Goal: Communication & Community: Share content

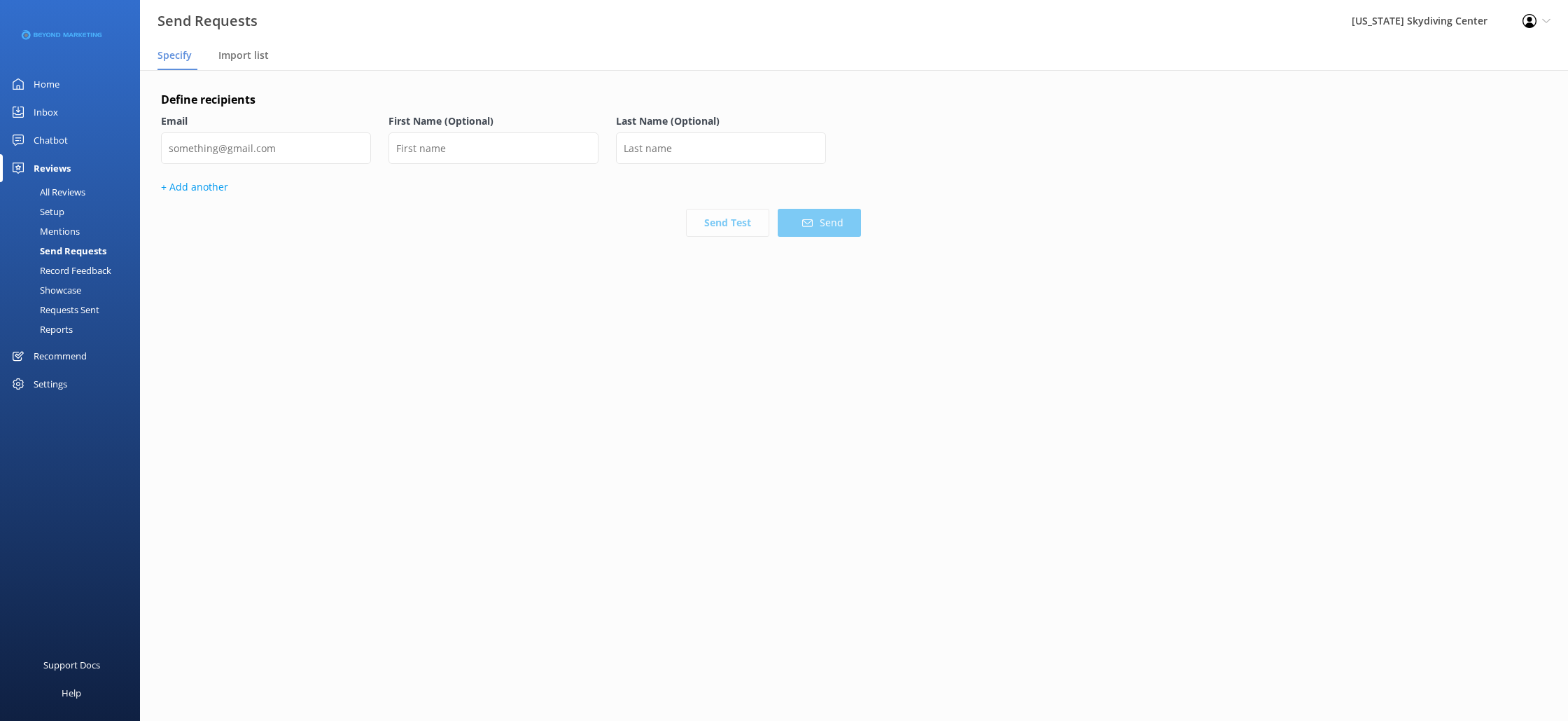
click at [247, 62] on div "Import list" at bounding box center [246, 56] width 56 height 28
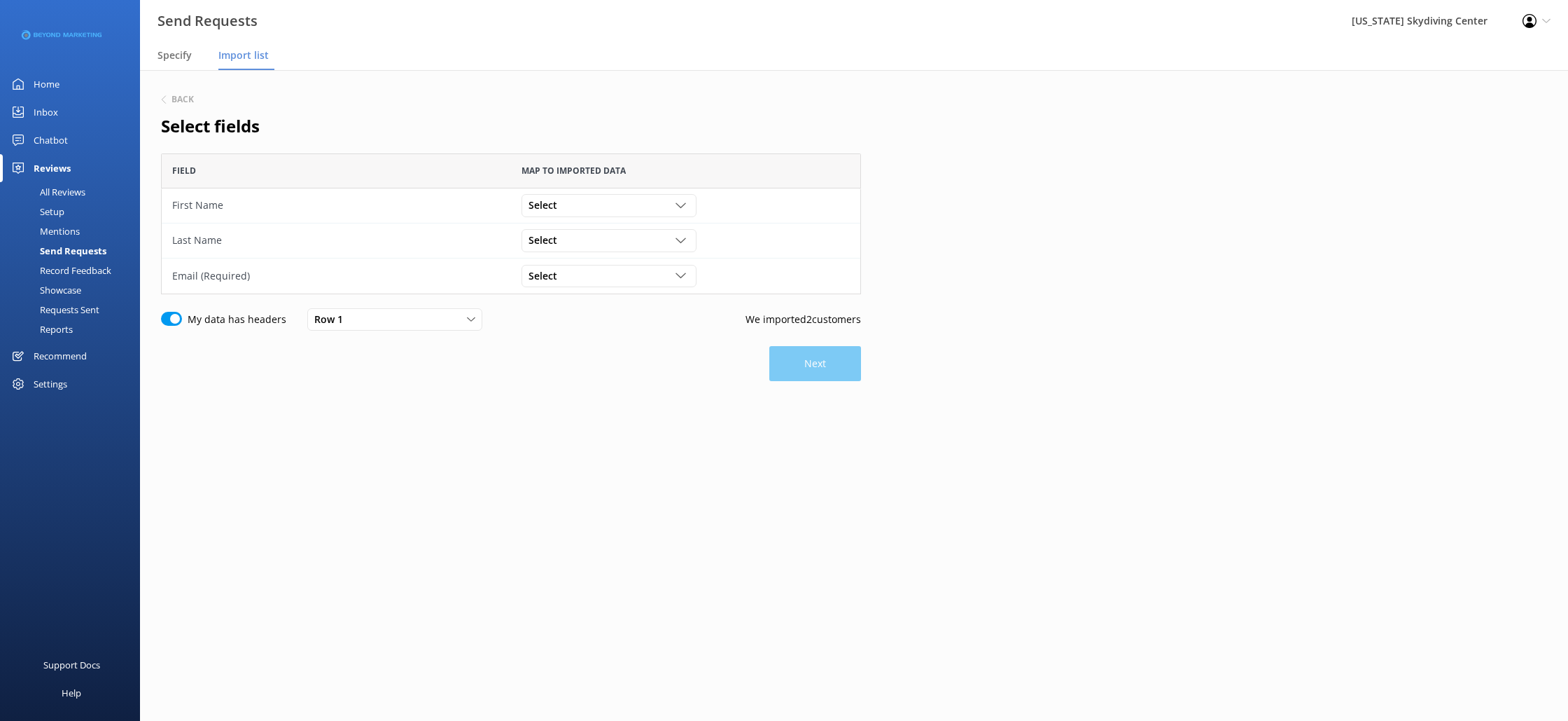
scroll to position [141, 700]
click at [665, 210] on div "Select" at bounding box center [609, 205] width 168 height 15
click at [652, 257] on link "First Name" at bounding box center [608, 263] width 173 height 28
click at [652, 242] on div "Select" at bounding box center [609, 240] width 168 height 15
click at [648, 326] on link "Last Name" at bounding box center [608, 325] width 173 height 28
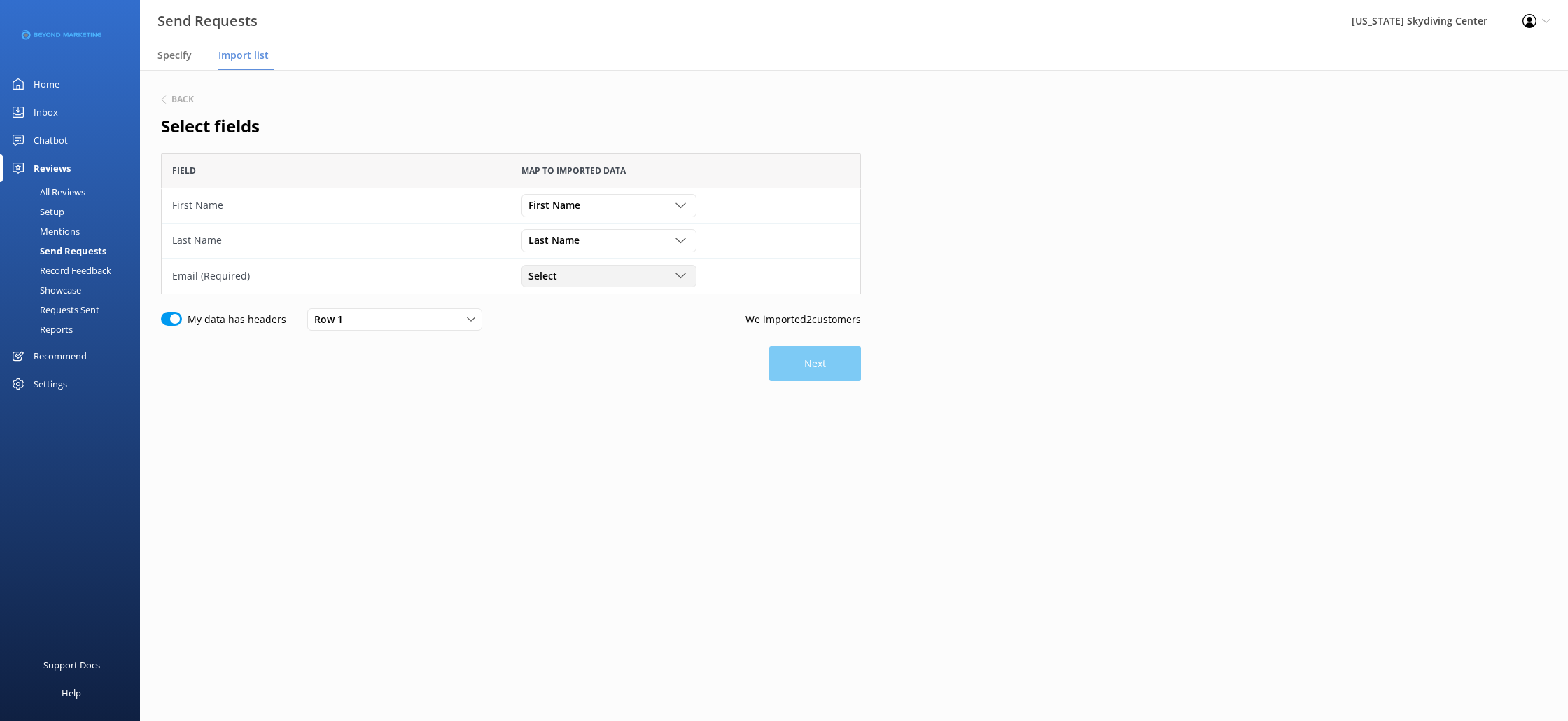
click at [638, 282] on div "Select" at bounding box center [609, 276] width 168 height 15
click at [605, 378] on link "Email" at bounding box center [608, 390] width 173 height 28
click at [828, 371] on button "Next" at bounding box center [815, 363] width 92 height 35
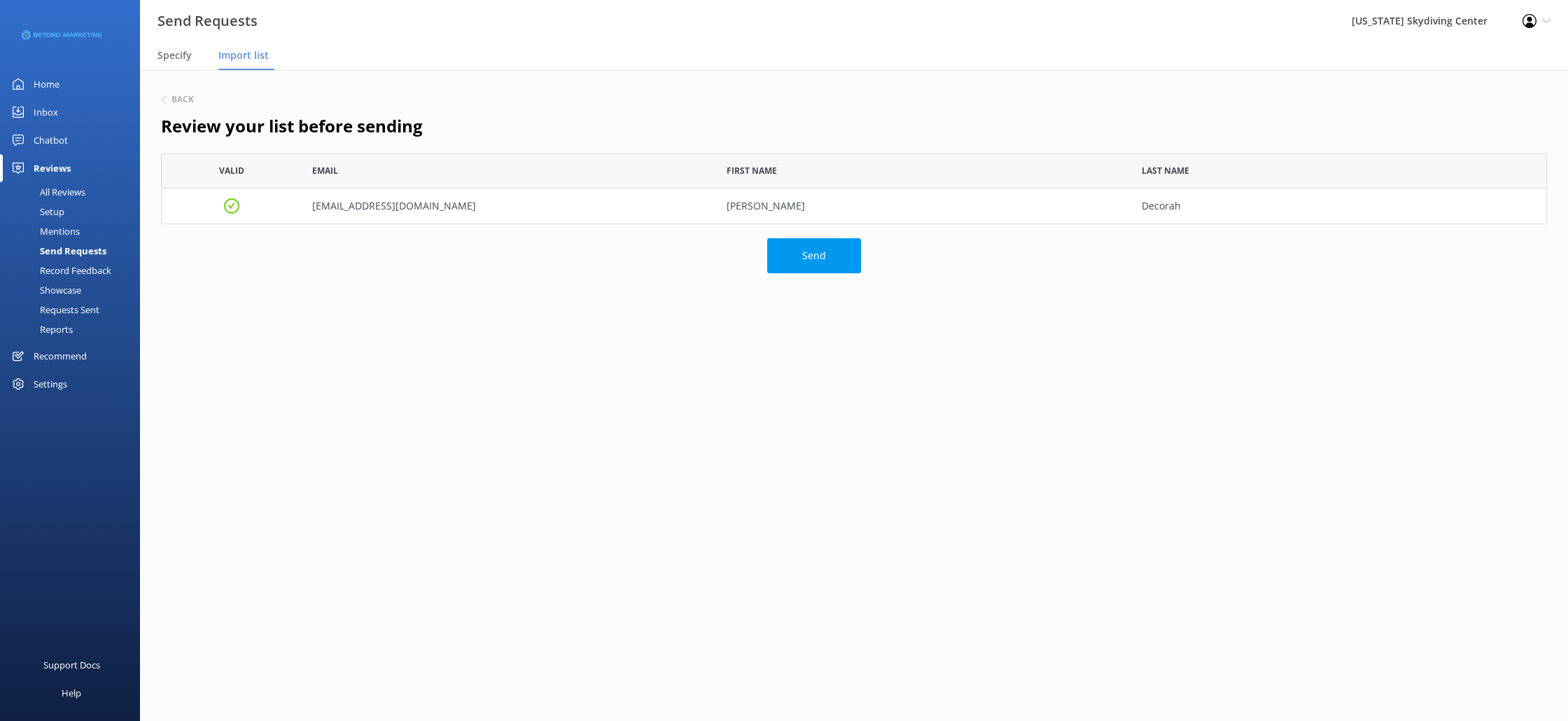
scroll to position [71, 1386]
click at [796, 259] on button "Send" at bounding box center [813, 255] width 94 height 35
